Goal: Information Seeking & Learning: Learn about a topic

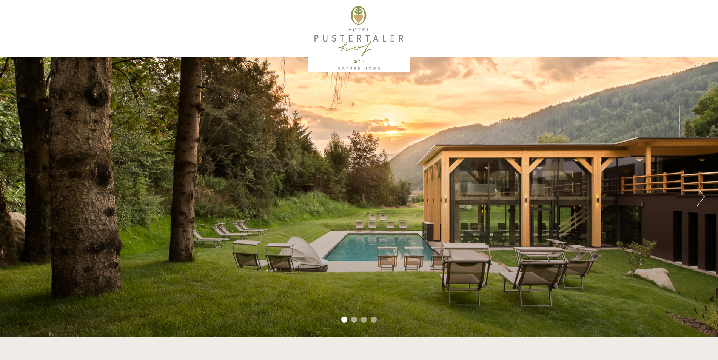
click at [353, 317] on li "2" at bounding box center [354, 320] width 6 height 6
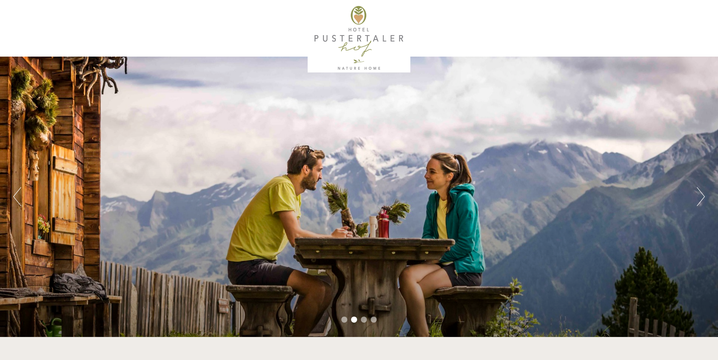
click at [362, 320] on li "3" at bounding box center [364, 320] width 6 height 6
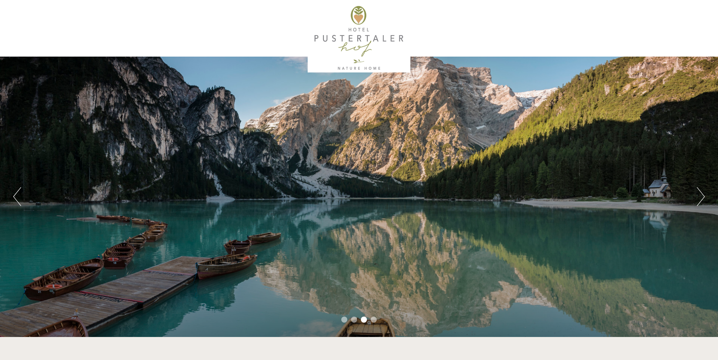
click at [374, 320] on li "4" at bounding box center [374, 320] width 6 height 6
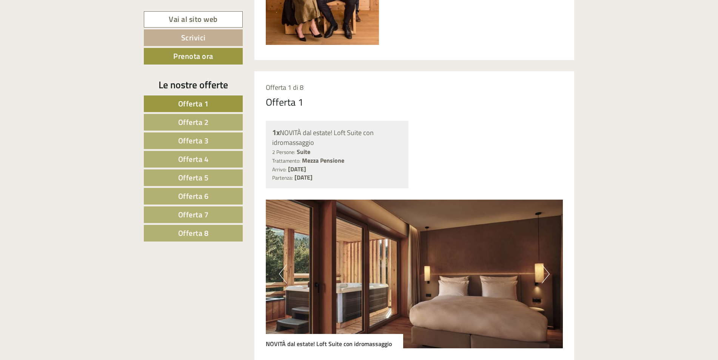
scroll to position [604, 0]
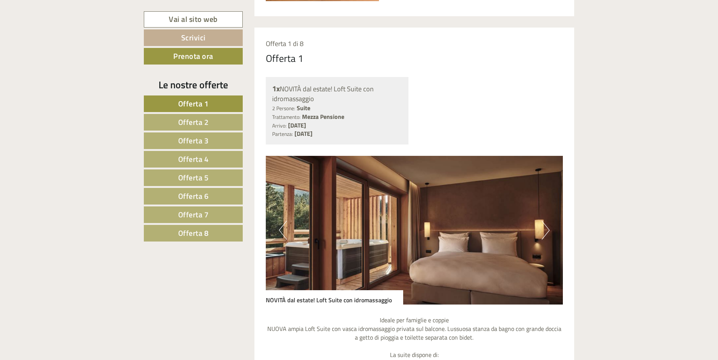
click at [546, 228] on button "Next" at bounding box center [546, 230] width 8 height 19
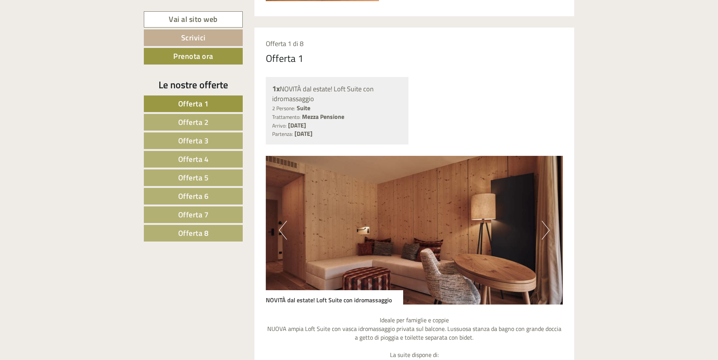
click at [546, 228] on button "Next" at bounding box center [546, 230] width 8 height 19
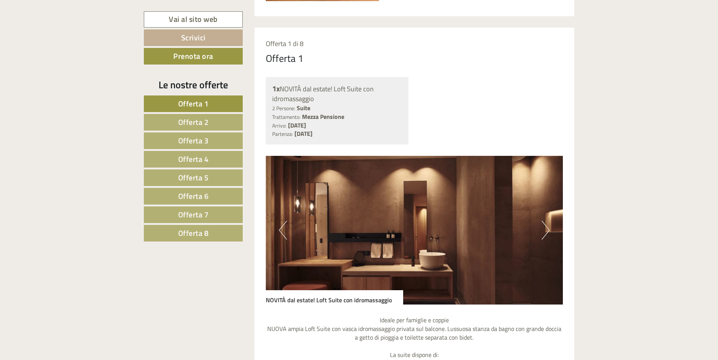
click at [546, 228] on button "Next" at bounding box center [546, 230] width 8 height 19
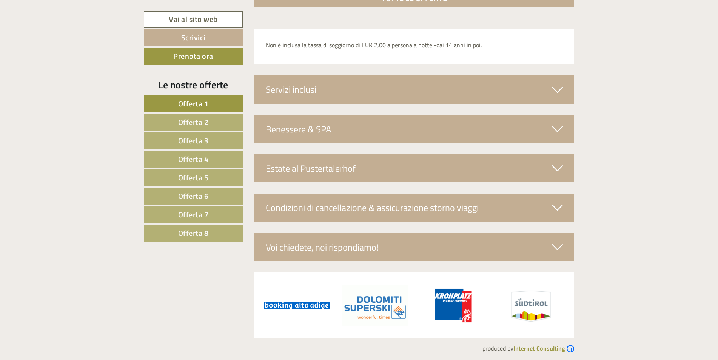
scroll to position [2632, 0]
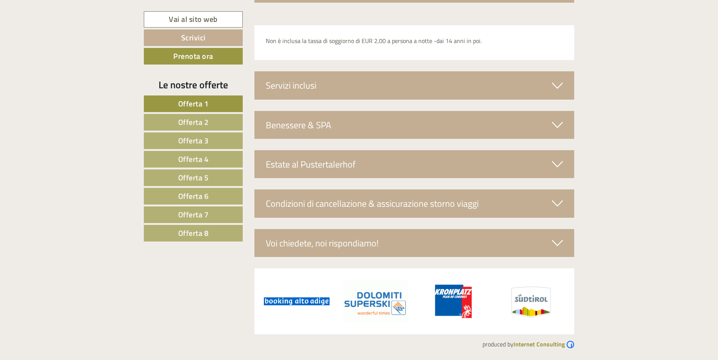
click at [205, 229] on span "Offerta 8" at bounding box center [193, 233] width 31 height 12
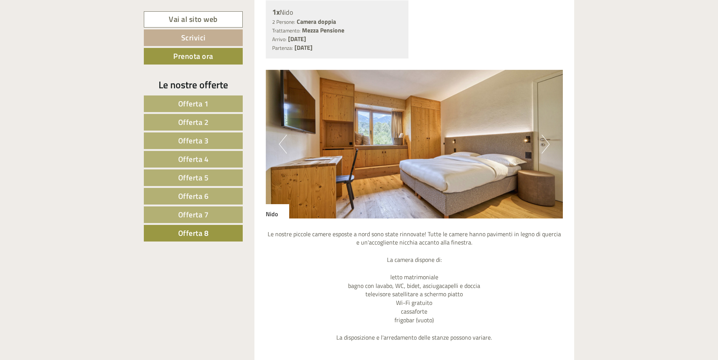
scroll to position [669, 0]
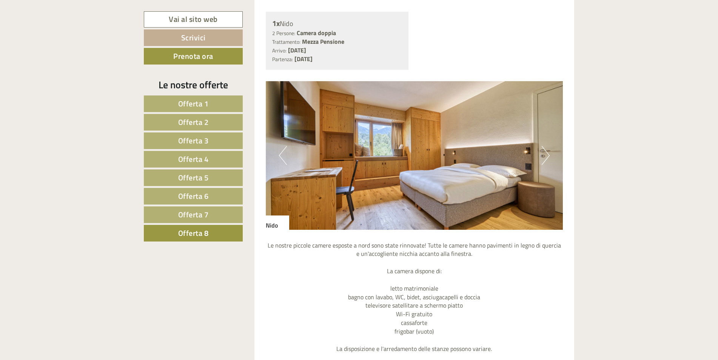
click at [543, 155] on button "Next" at bounding box center [546, 155] width 8 height 19
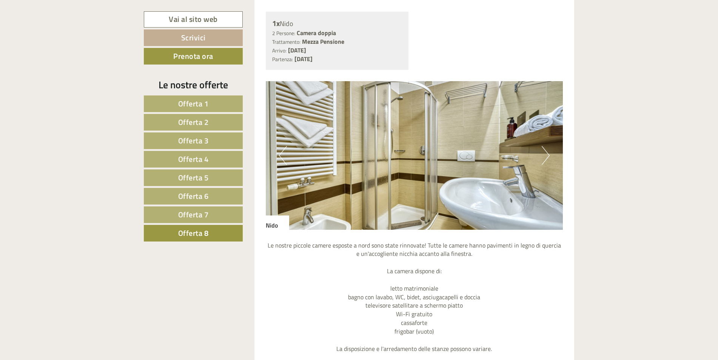
click at [543, 155] on button "Next" at bounding box center [546, 155] width 8 height 19
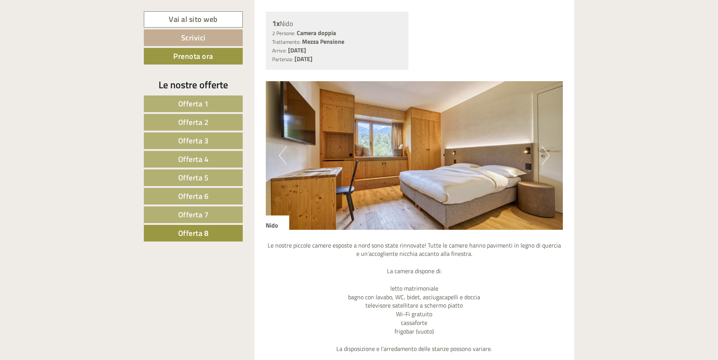
click at [189, 212] on span "Offerta 7" at bounding box center [193, 215] width 31 height 12
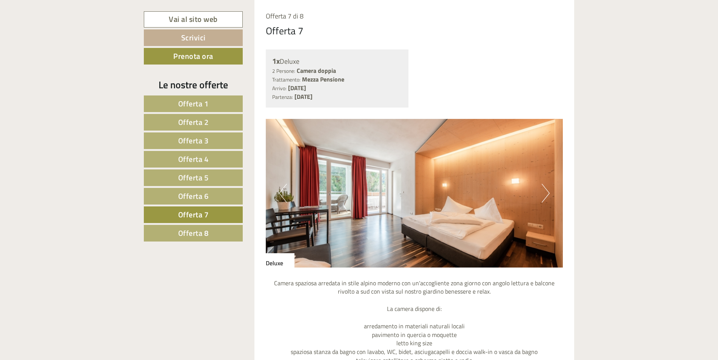
click at [543, 193] on button "Next" at bounding box center [546, 193] width 8 height 19
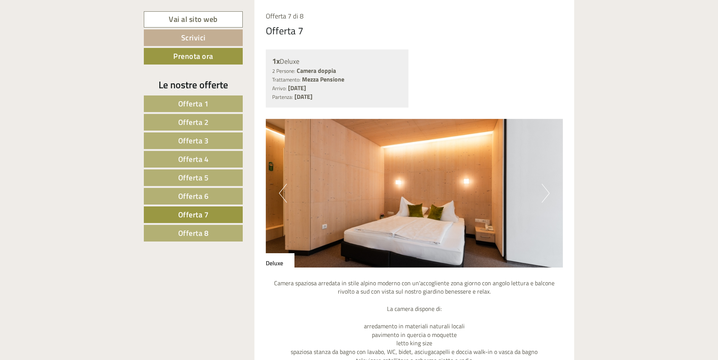
click at [543, 193] on button "Next" at bounding box center [546, 193] width 8 height 19
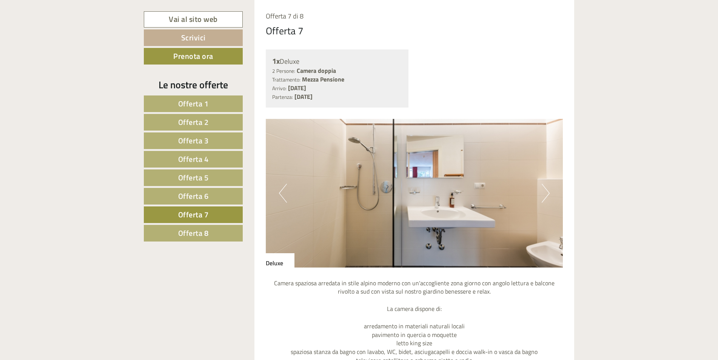
click at [543, 193] on button "Next" at bounding box center [546, 193] width 8 height 19
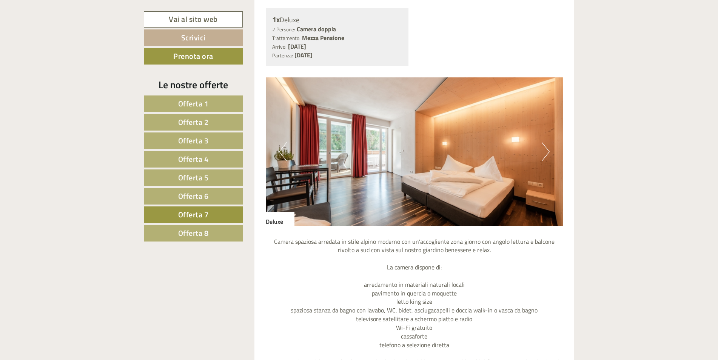
scroll to position [820, 0]
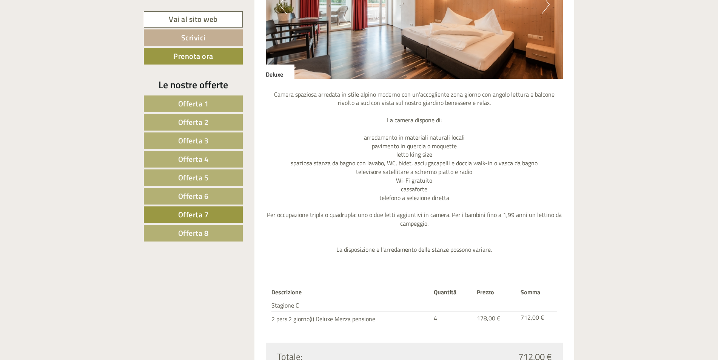
click at [202, 196] on span "Offerta 6" at bounding box center [193, 196] width 31 height 12
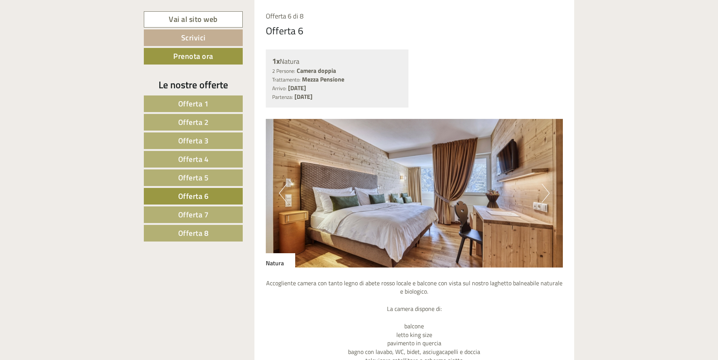
click at [548, 192] on button "Next" at bounding box center [546, 193] width 8 height 19
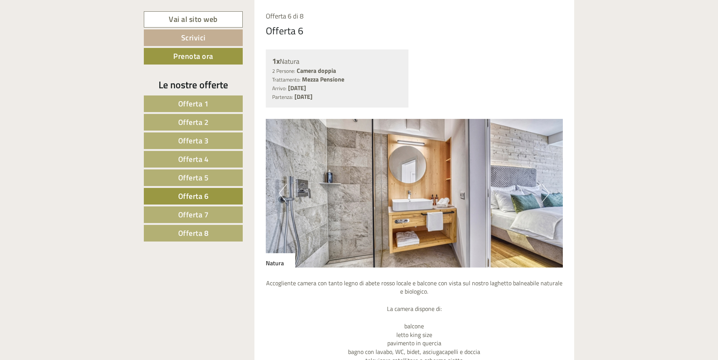
click at [548, 192] on button "Next" at bounding box center [546, 193] width 8 height 19
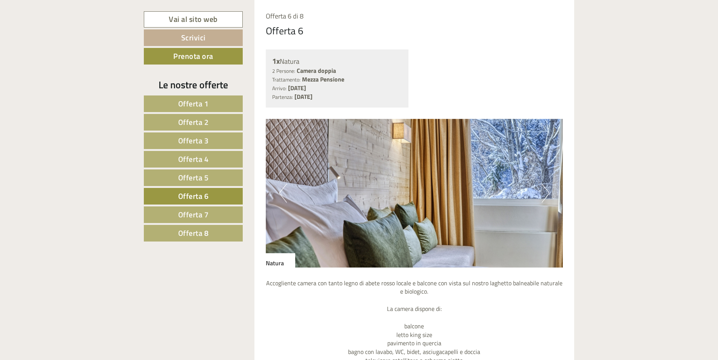
click at [548, 192] on button "Next" at bounding box center [546, 193] width 8 height 19
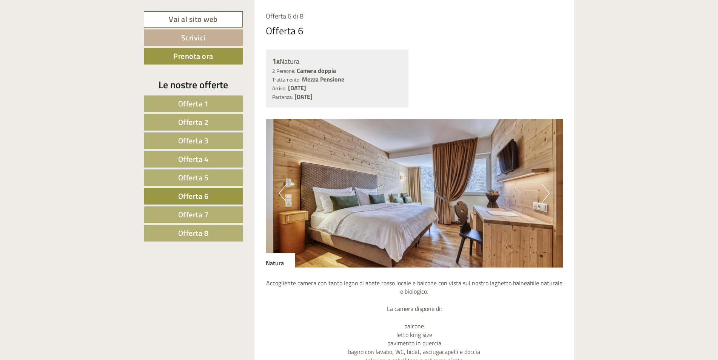
click at [548, 192] on button "Next" at bounding box center [546, 193] width 8 height 19
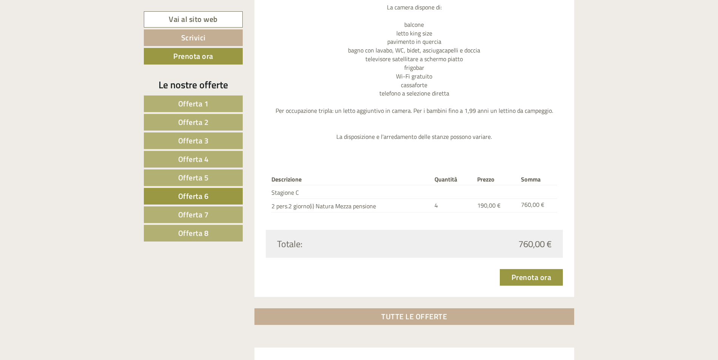
scroll to position [933, 0]
click at [191, 180] on span "Offerta 5" at bounding box center [193, 178] width 31 height 12
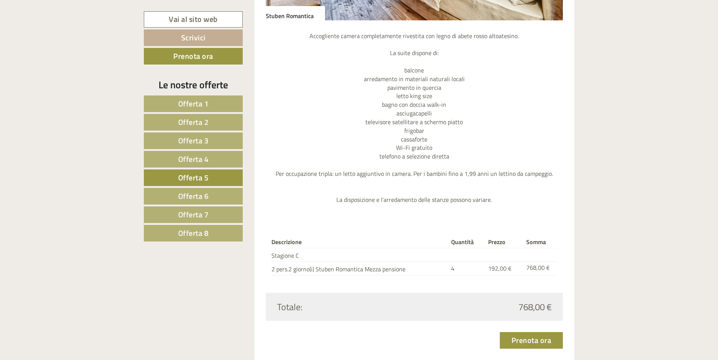
scroll to position [896, 0]
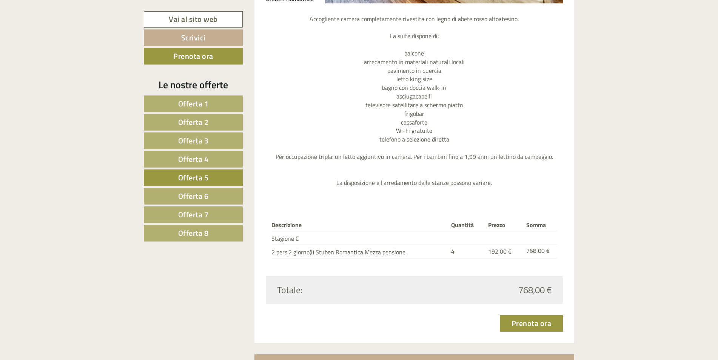
click at [183, 157] on span "Offerta 4" at bounding box center [193, 159] width 31 height 12
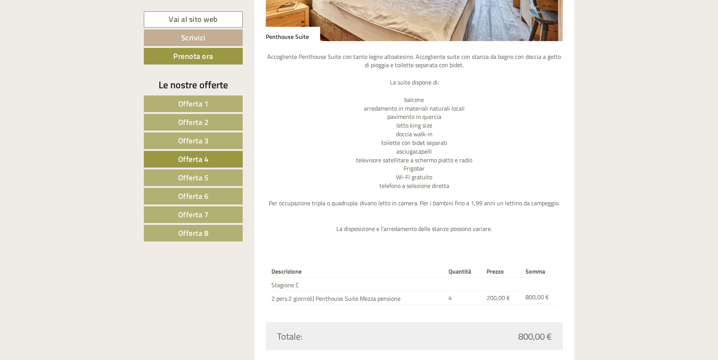
scroll to position [745, 0]
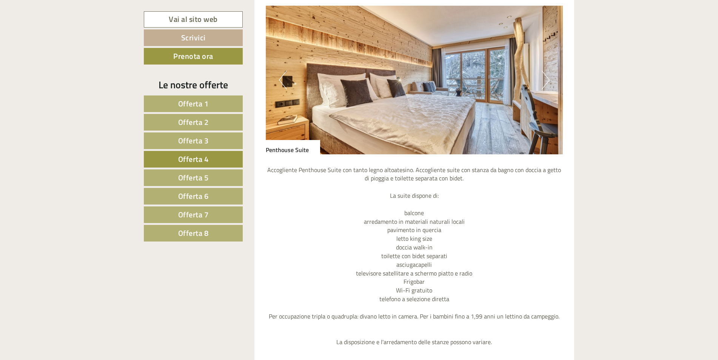
click at [545, 81] on button "Next" at bounding box center [546, 80] width 8 height 19
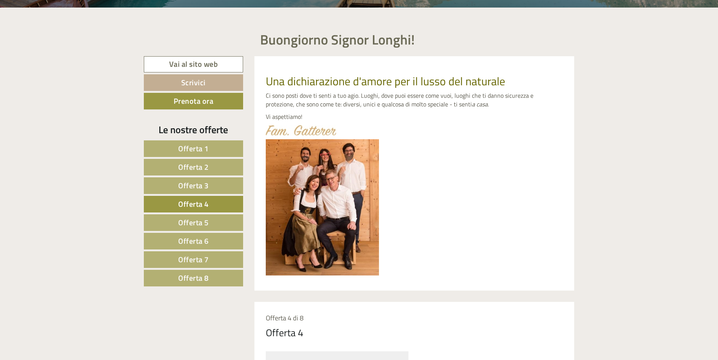
scroll to position [0, 0]
